Goal: Check status: Check status

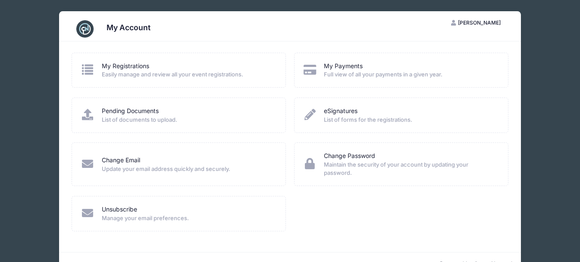
click at [364, 66] on div "My Payments" at bounding box center [410, 66] width 172 height 9
click at [351, 66] on link "My Payments" at bounding box center [343, 66] width 39 height 9
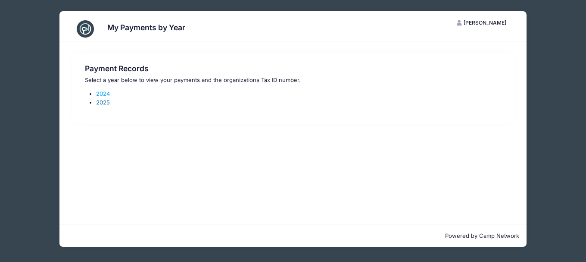
click at [100, 102] on link "2025" at bounding box center [103, 102] width 14 height 7
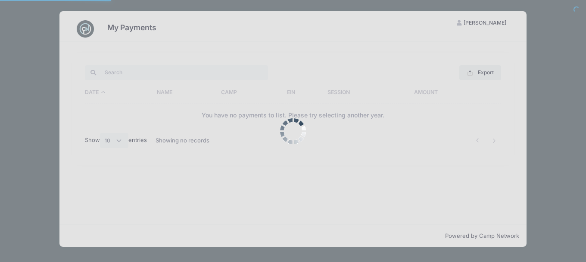
select select "10"
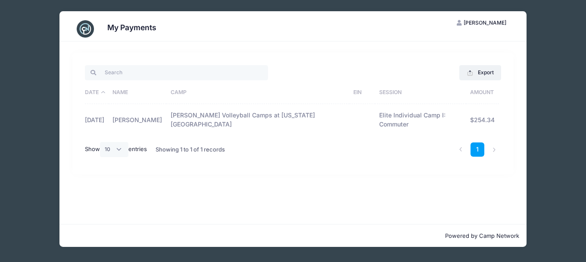
click at [482, 20] on span "[PERSON_NAME]" at bounding box center [485, 22] width 43 height 6
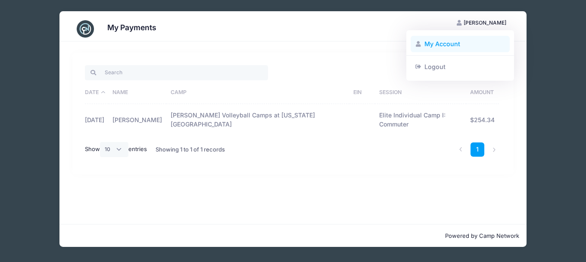
click at [432, 41] on link "My Account" at bounding box center [461, 44] width 100 height 16
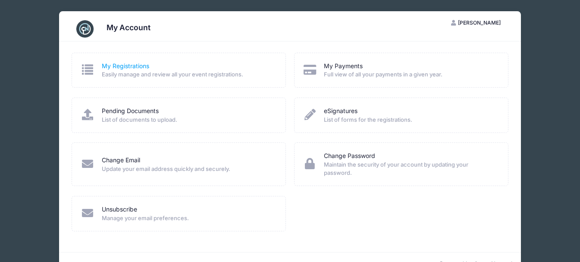
click at [123, 63] on link "My Registrations" at bounding box center [125, 66] width 47 height 9
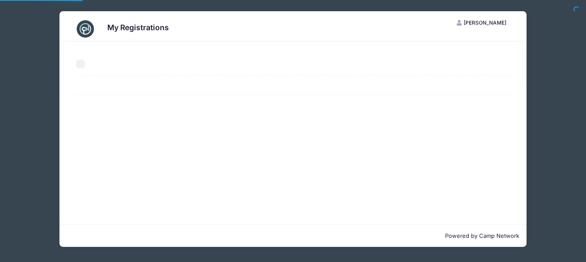
select select "50"
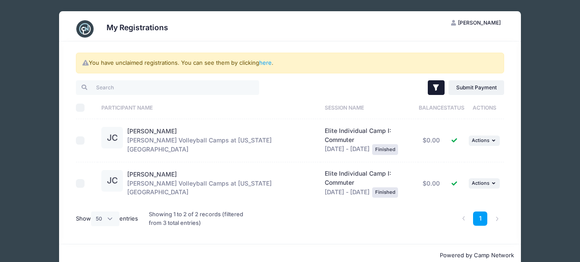
click at [438, 87] on icon "button" at bounding box center [436, 87] width 9 height 9
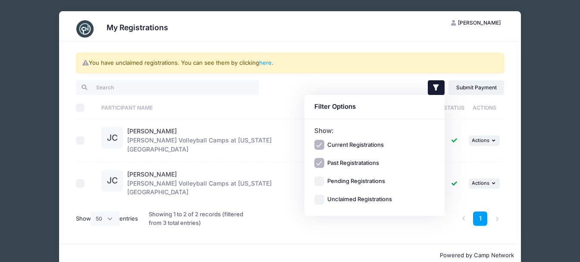
click at [356, 83] on div "Filter Filter Options Show: Current Registrations Past Registratations Pending …" at bounding box center [399, 88] width 218 height 18
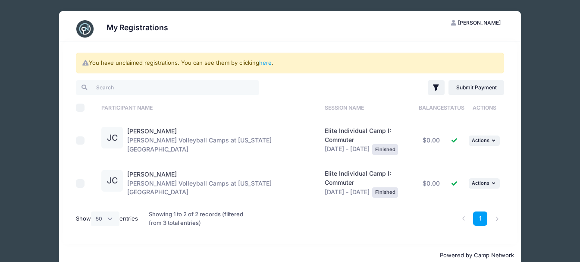
click at [147, 136] on div "Juliana Calhoun Chris Poole Volleyball Camps at Florida State" at bounding box center [221, 140] width 189 height 27
click at [151, 130] on link "Juliana Calhoun" at bounding box center [152, 130] width 50 height 7
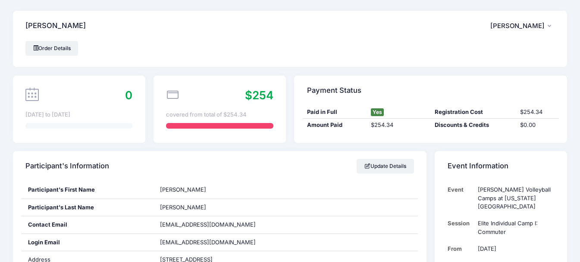
click at [254, 96] on span "$254" at bounding box center [259, 94] width 28 height 13
click at [164, 94] on div "$254 covered from total of $254.34" at bounding box center [219, 108] width 132 height 67
drag, startPoint x: 190, startPoint y: 113, endPoint x: 225, endPoint y: 137, distance: 42.1
click at [190, 113] on div "covered from total of $254.34" at bounding box center [219, 114] width 107 height 9
click at [228, 128] on div at bounding box center [219, 126] width 107 height 6
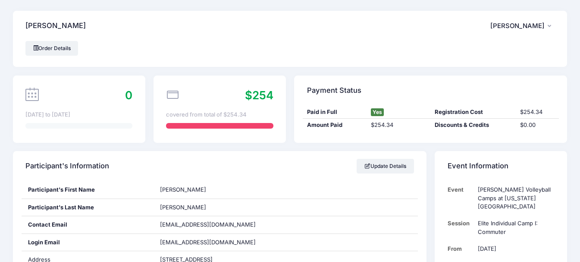
click at [259, 99] on span "$254" at bounding box center [259, 94] width 28 height 13
click at [48, 47] on link "Order Details" at bounding box center [51, 48] width 53 height 15
click at [537, 25] on span "[PERSON_NAME]" at bounding box center [517, 26] width 54 height 8
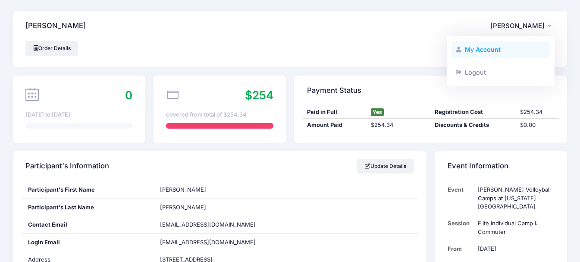
click at [487, 47] on link "My Account" at bounding box center [501, 49] width 100 height 16
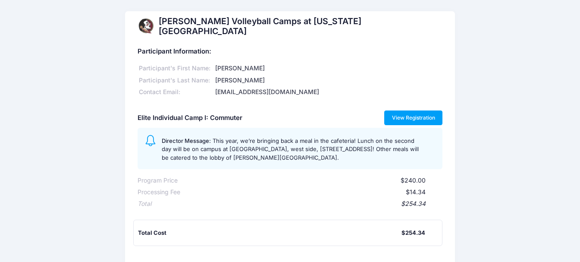
click at [426, 119] on link "View Registration" at bounding box center [413, 117] width 58 height 15
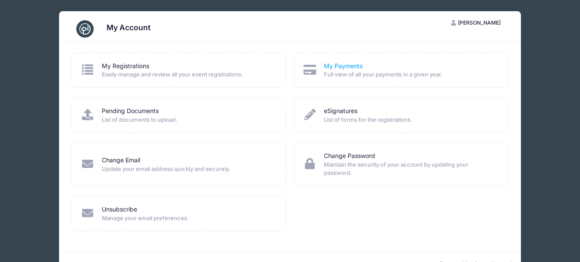
click at [345, 66] on link "My Payments" at bounding box center [343, 66] width 39 height 9
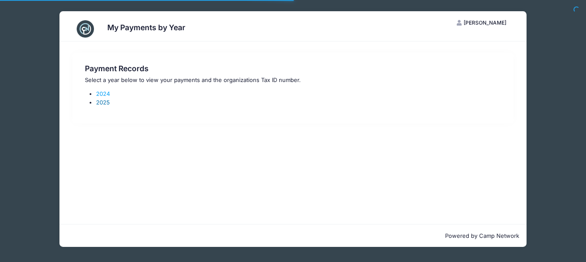
click at [104, 104] on link "2025" at bounding box center [103, 102] width 14 height 7
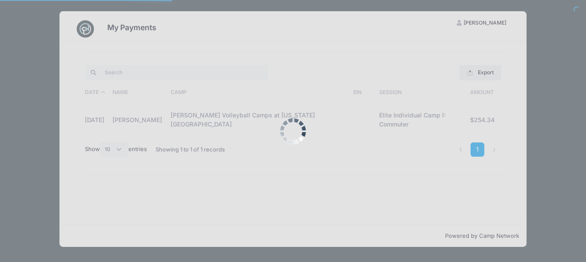
select select "10"
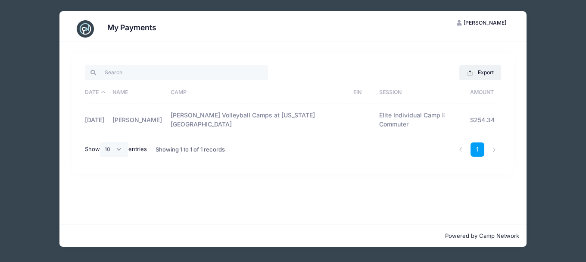
click at [490, 24] on span "[PERSON_NAME]" at bounding box center [485, 22] width 43 height 6
click at [441, 44] on link "My Account" at bounding box center [461, 44] width 100 height 16
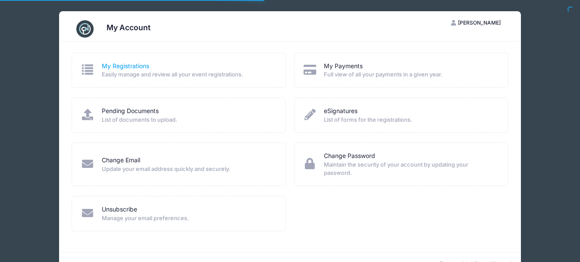
click at [115, 62] on link "My Registrations" at bounding box center [125, 66] width 47 height 9
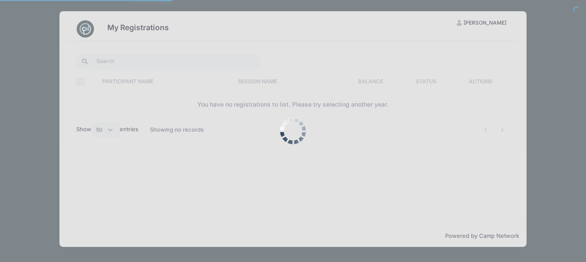
select select "50"
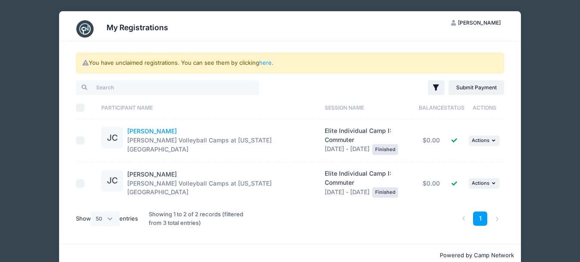
click at [153, 129] on link "Juliana Calhoun" at bounding box center [152, 130] width 50 height 7
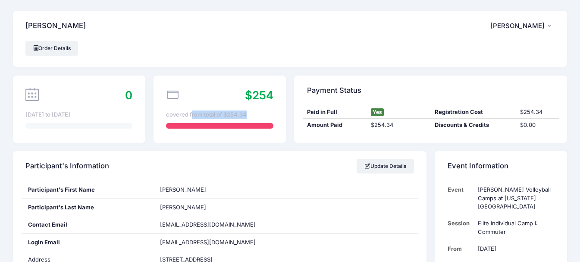
drag, startPoint x: 195, startPoint y: 110, endPoint x: 272, endPoint y: 113, distance: 76.3
click at [272, 113] on div "covered from total of $254.34" at bounding box center [219, 114] width 107 height 9
click at [255, 43] on div "Order Details" at bounding box center [289, 48] width 529 height 15
drag, startPoint x: 63, startPoint y: 51, endPoint x: 58, endPoint y: 48, distance: 5.6
click at [58, 48] on link "Order Details" at bounding box center [51, 48] width 53 height 15
